Goal: Information Seeking & Learning: Check status

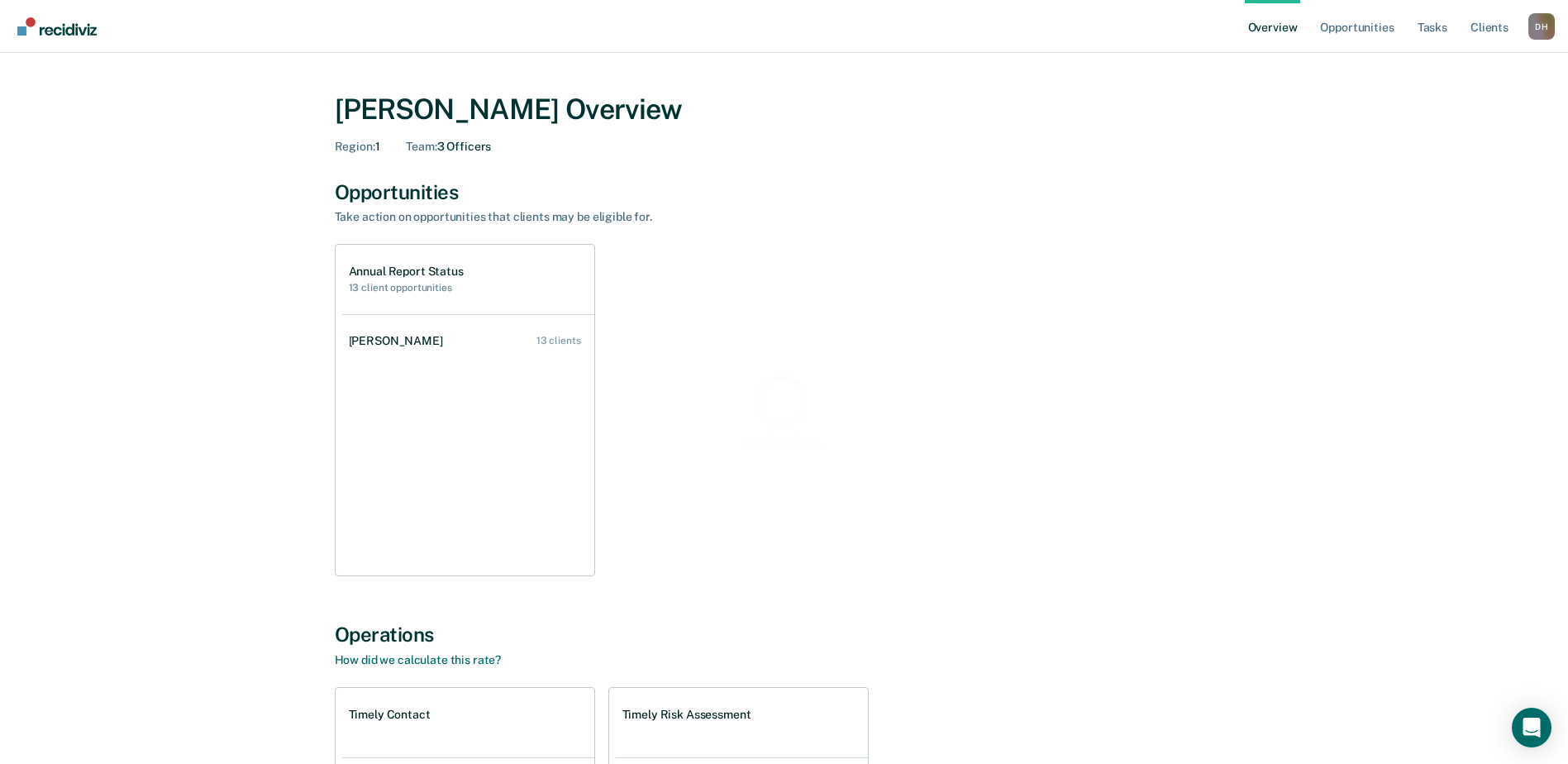
scroll to position [166, 0]
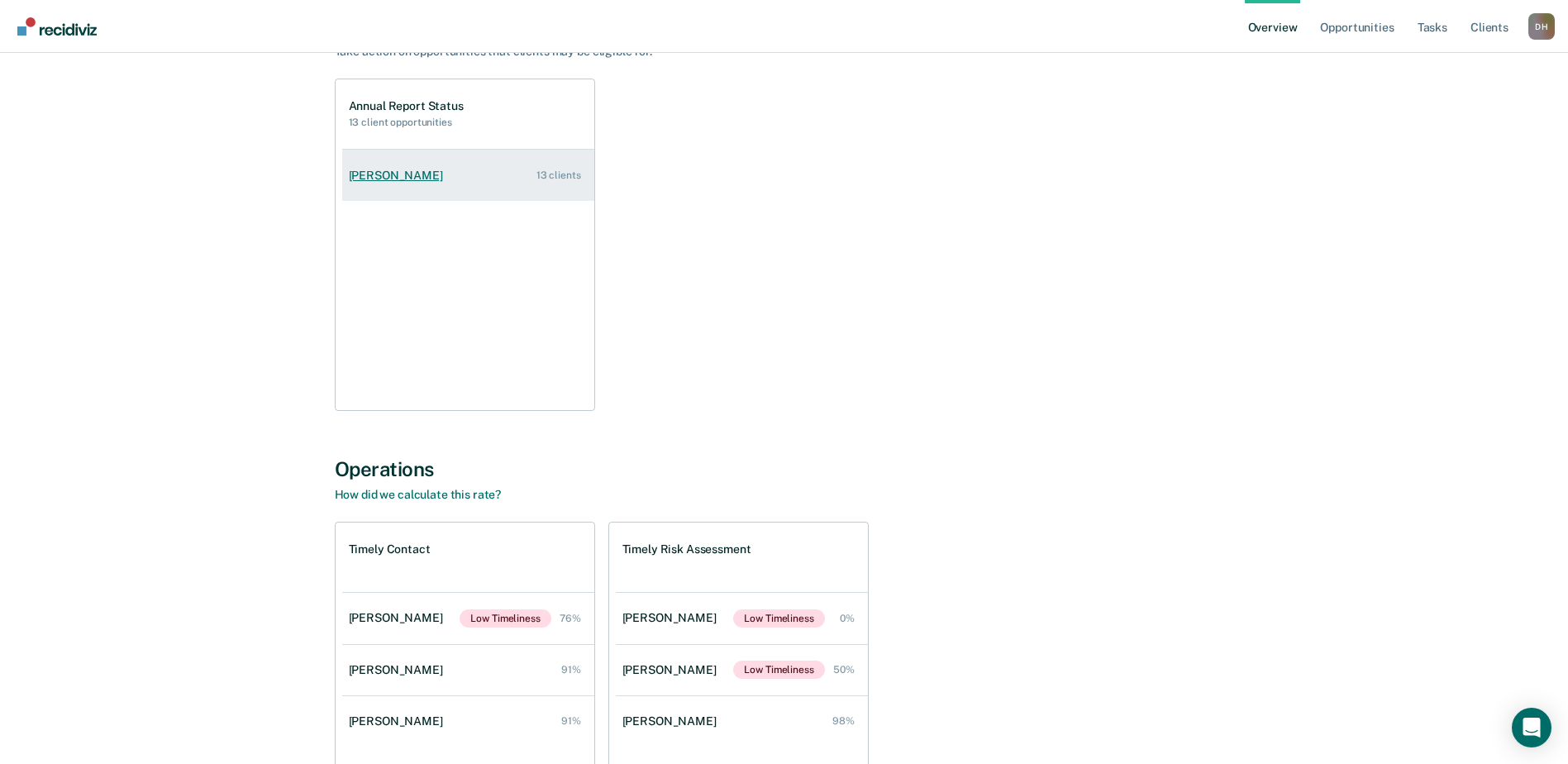
click at [401, 170] on div "[PERSON_NAME]" at bounding box center [399, 175] width 101 height 14
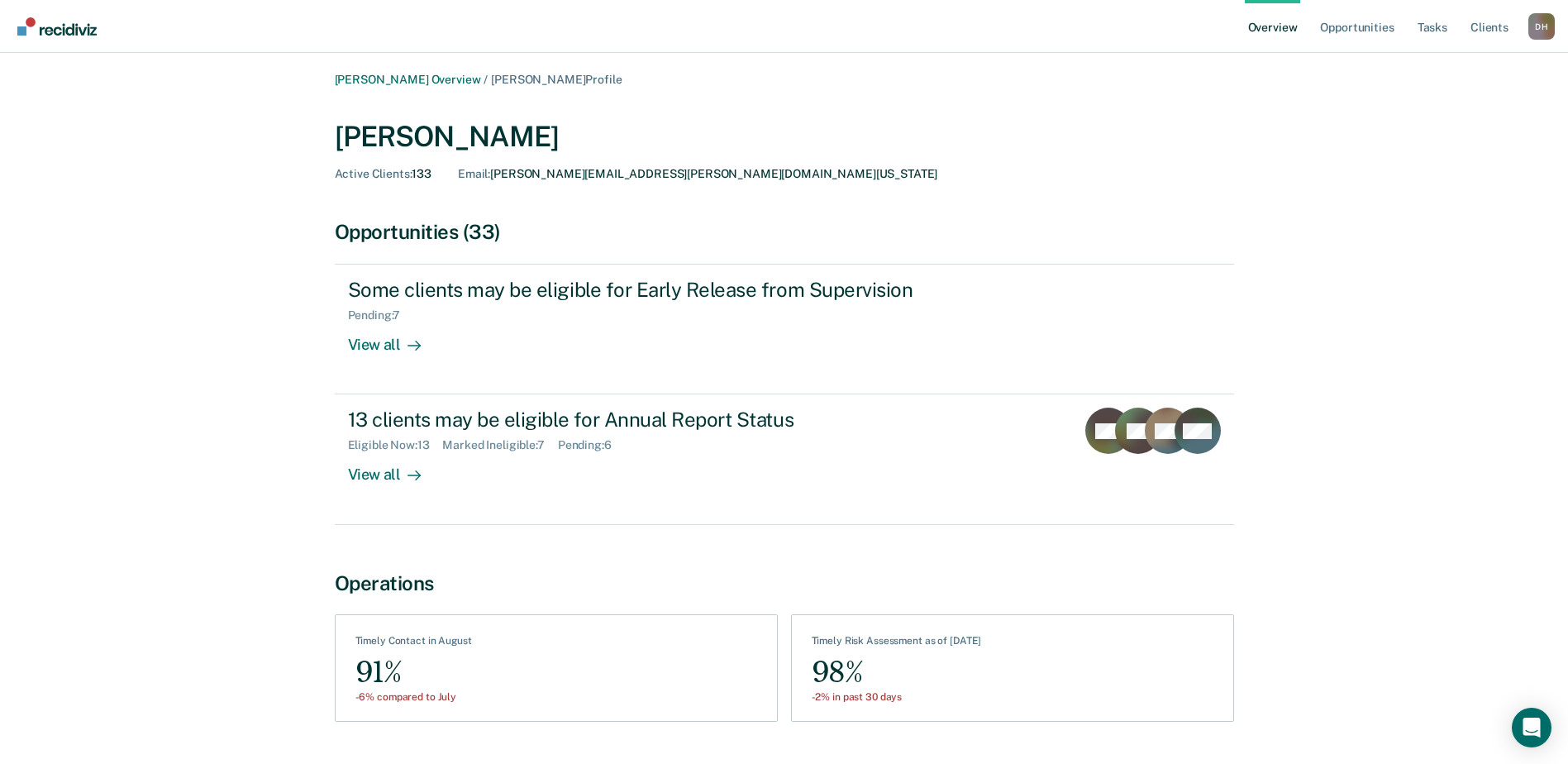
scroll to position [44, 0]
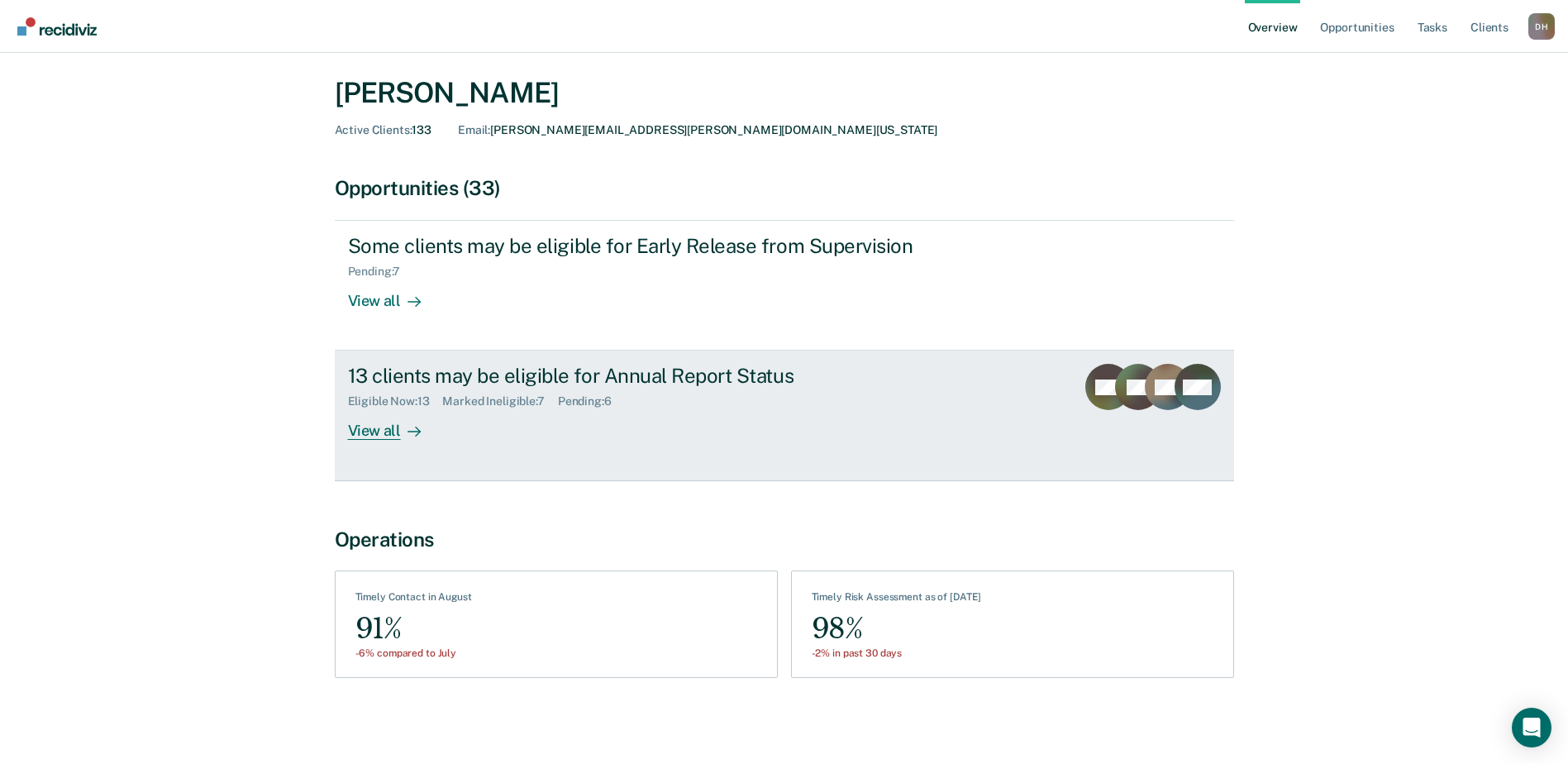
click at [496, 401] on div "Marked Ineligible : 7" at bounding box center [499, 401] width 115 height 14
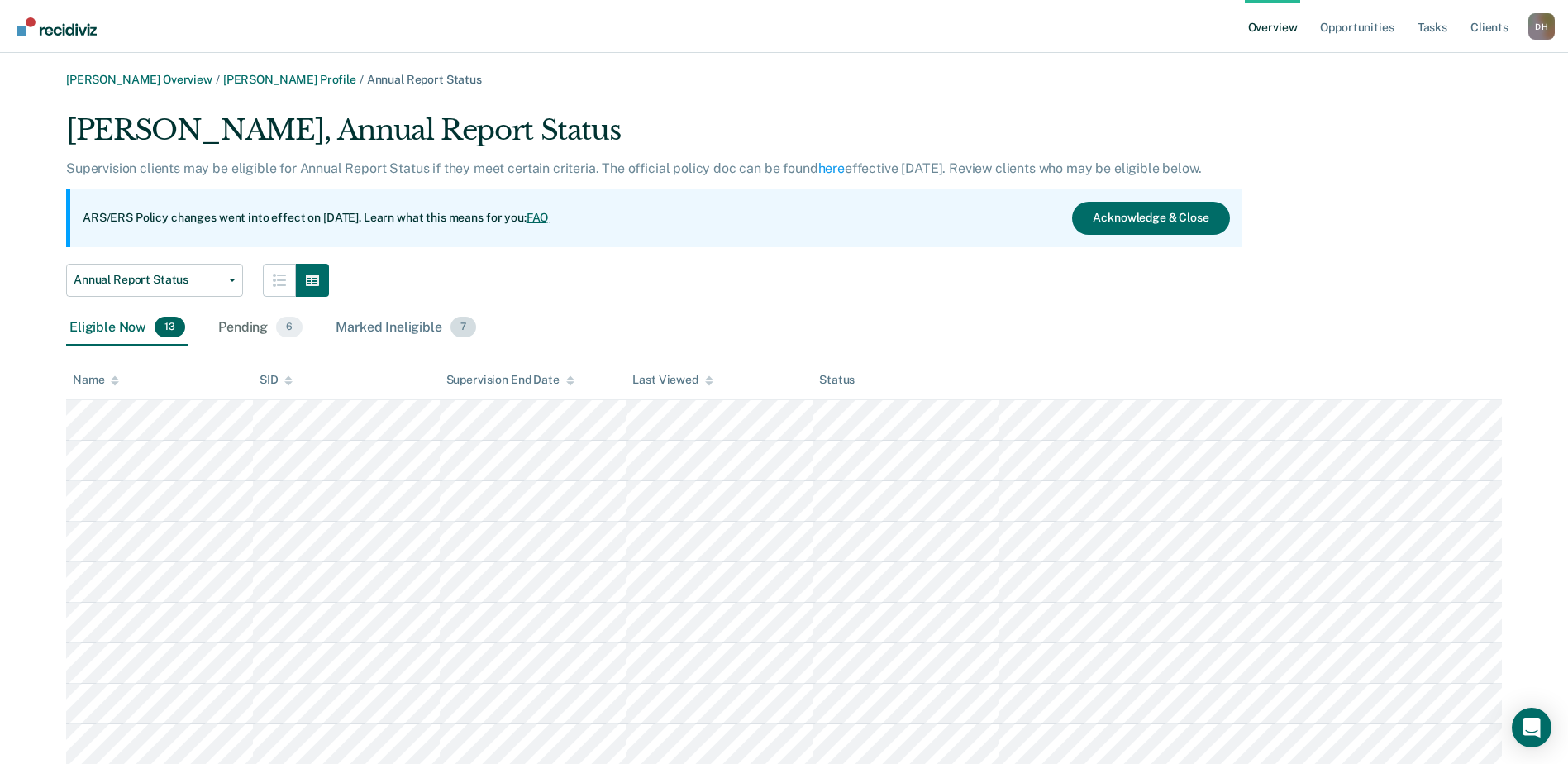
click at [383, 328] on div "Marked Ineligible 7" at bounding box center [406, 329] width 148 height 36
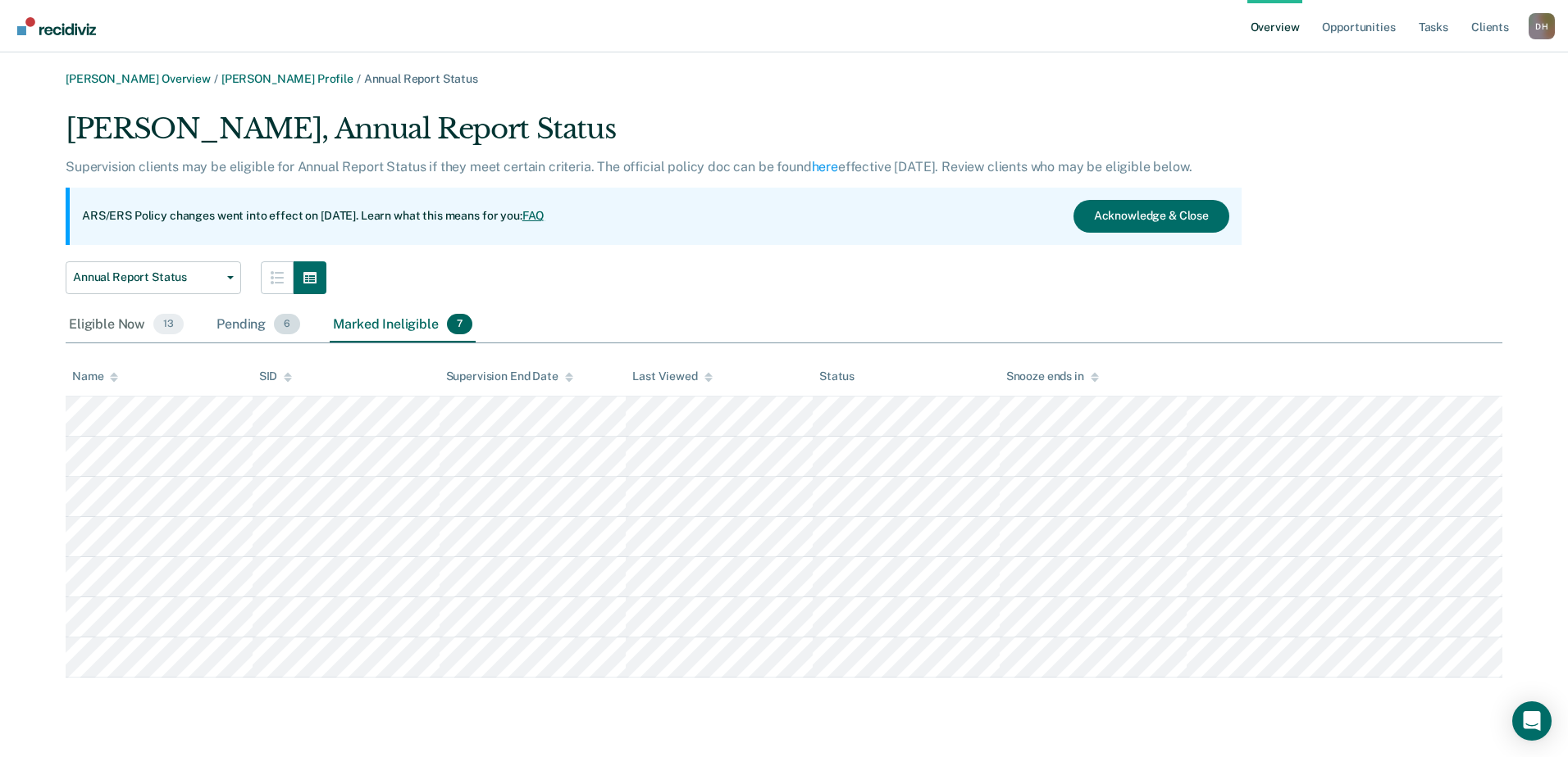
click at [232, 323] on div "Pending 6" at bounding box center [258, 326] width 90 height 36
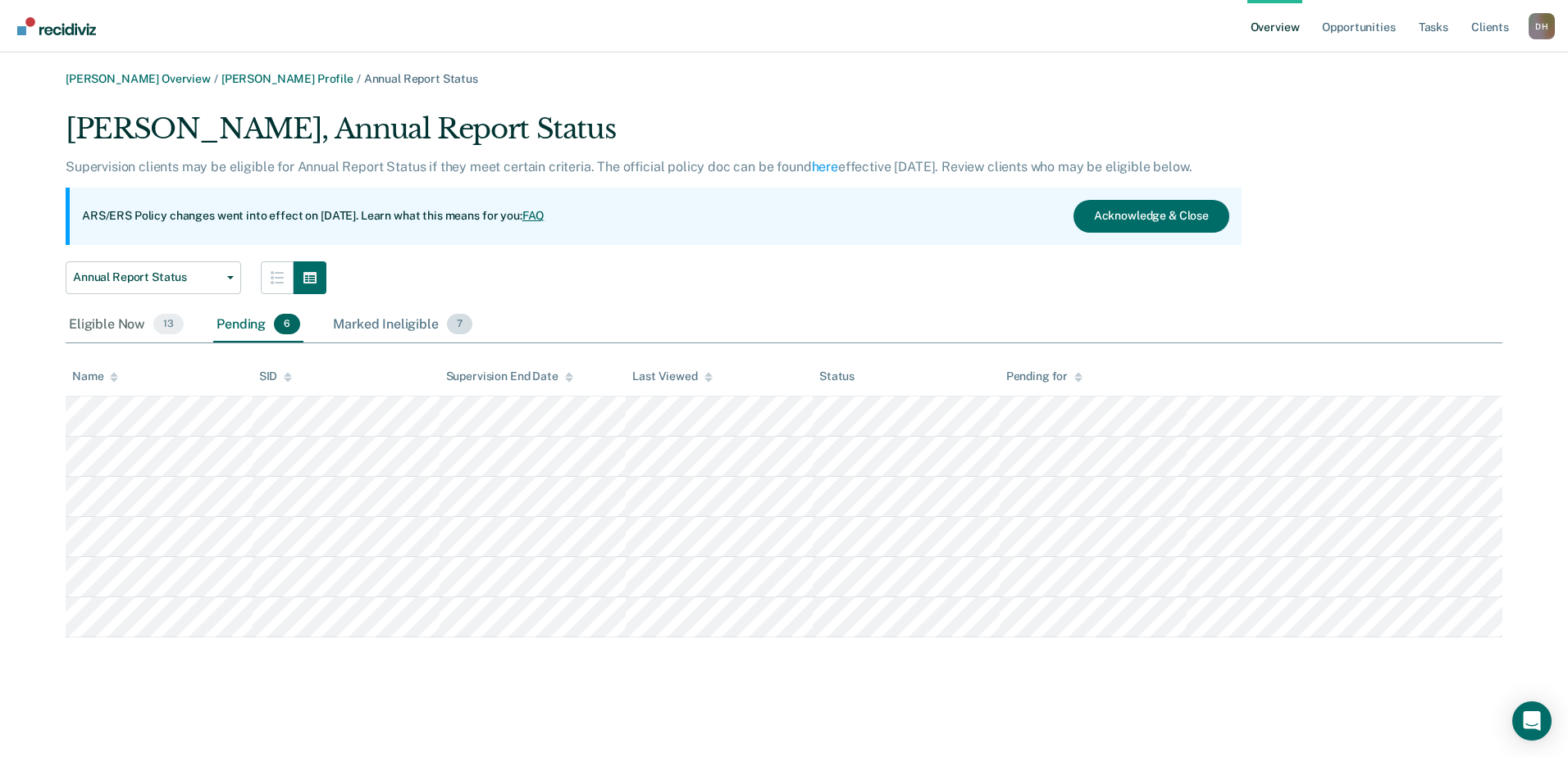
click at [379, 322] on div "Marked Ineligible 7" at bounding box center [403, 326] width 146 height 36
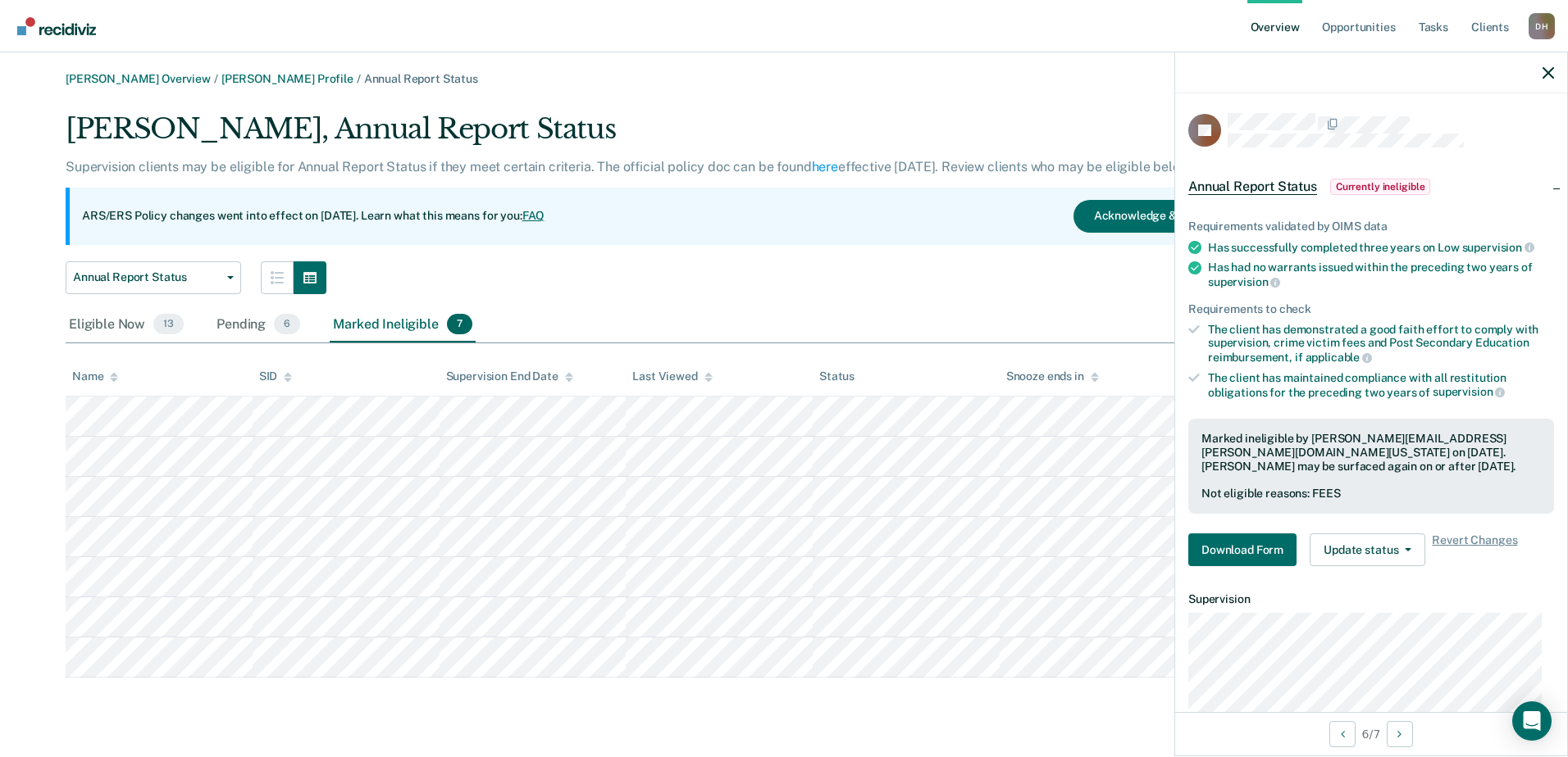
click at [519, 98] on div "[PERSON_NAME] Overview / [PERSON_NAME] Profile / Annual Report Status [PERSON_N…" at bounding box center [784, 375] width 1529 height 606
drag, startPoint x: 139, startPoint y: 68, endPoint x: 133, endPoint y: 79, distance: 12.5
click at [140, 68] on main "[PERSON_NAME] Overview / [PERSON_NAME] Profile / Annual Report Status [PERSON_N…" at bounding box center [784, 404] width 1568 height 704
click at [133, 79] on link "[PERSON_NAME] Overview" at bounding box center [138, 79] width 145 height 14
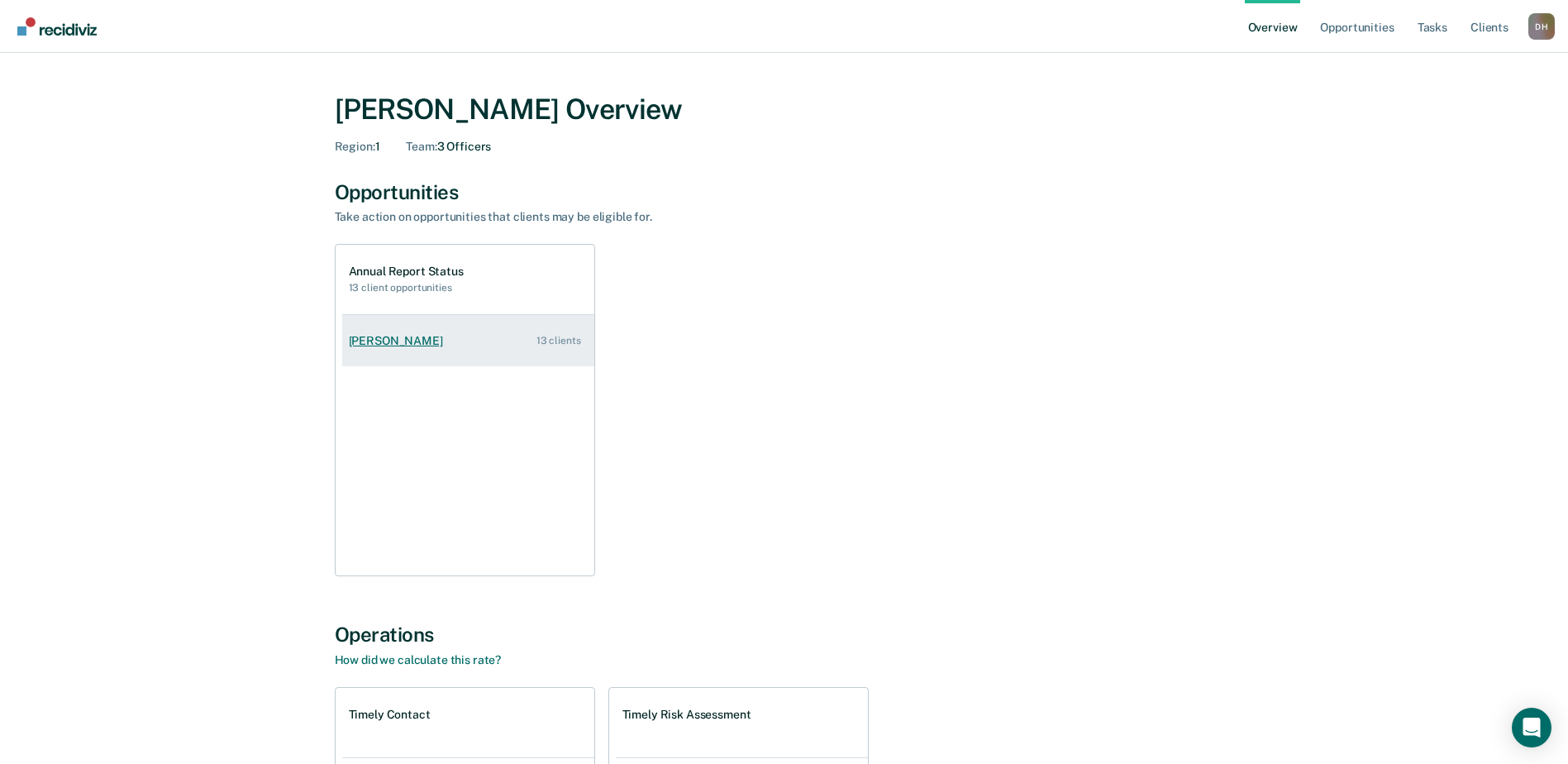
click at [392, 344] on div "[PERSON_NAME]" at bounding box center [399, 341] width 101 height 14
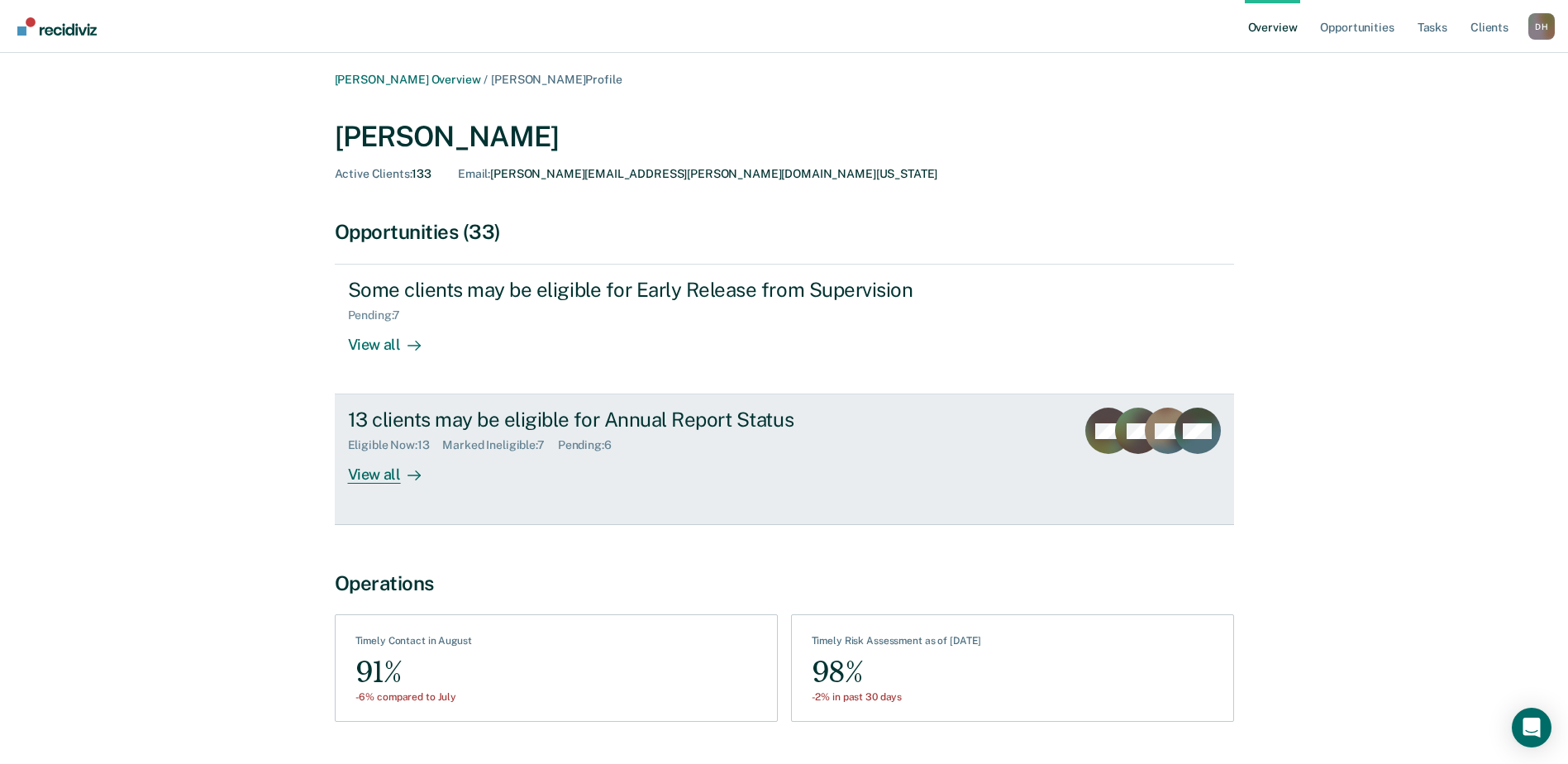
click at [401, 475] on div at bounding box center [411, 475] width 20 height 19
